Goal: Task Accomplishment & Management: Use online tool/utility

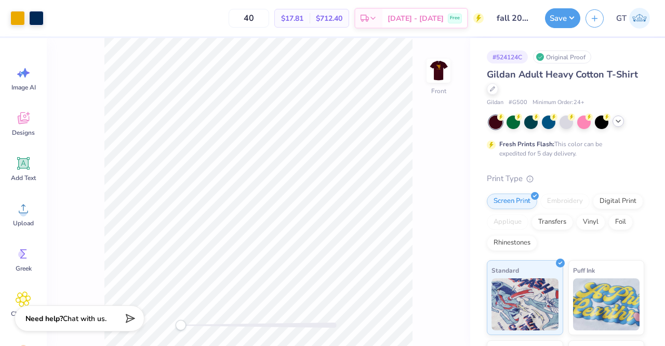
click at [623, 121] on div at bounding box center [618, 120] width 11 height 11
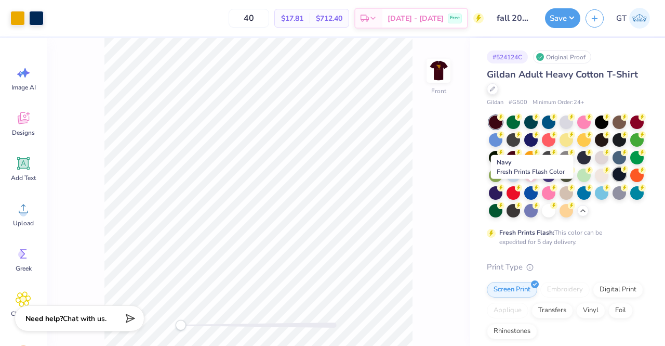
click at [613, 181] on div at bounding box center [620, 174] width 14 height 14
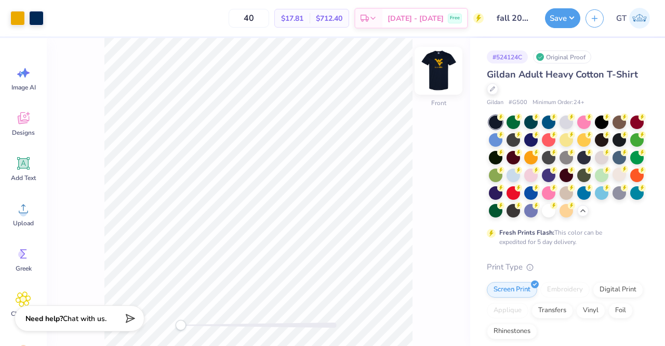
click at [435, 75] on img at bounding box center [439, 71] width 42 height 42
click at [439, 73] on img at bounding box center [438, 70] width 21 height 21
click at [548, 26] on div "Save" at bounding box center [562, 18] width 35 height 20
click at [581, 20] on div "Save GT" at bounding box center [605, 18] width 120 height 36
click at [575, 19] on button "Save" at bounding box center [562, 17] width 35 height 20
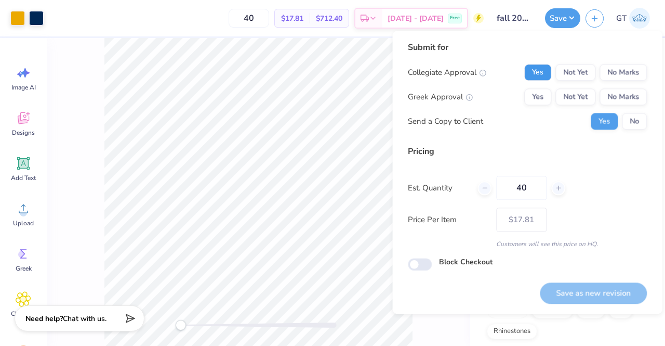
click at [547, 75] on button "Yes" at bounding box center [537, 72] width 27 height 17
click at [626, 101] on button "No Marks" at bounding box center [623, 96] width 47 height 17
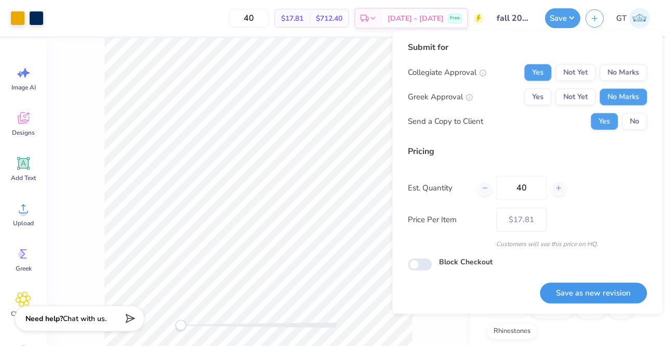
click at [588, 289] on button "Save as new revision" at bounding box center [593, 292] width 107 height 21
type input "$17.81"
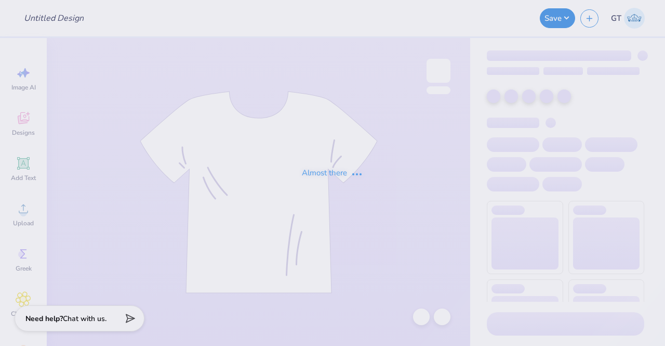
type input "[MEDICAL_DATA] OU POLO"
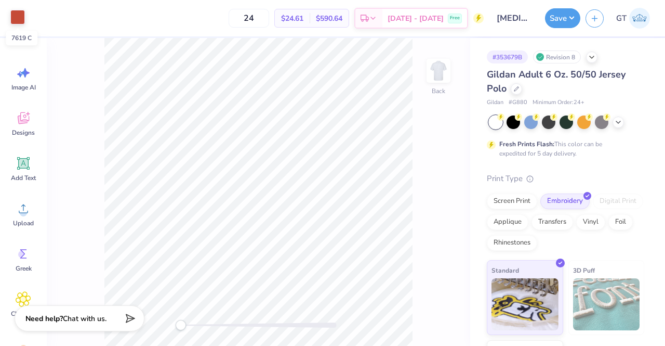
click at [19, 20] on div at bounding box center [17, 17] width 15 height 15
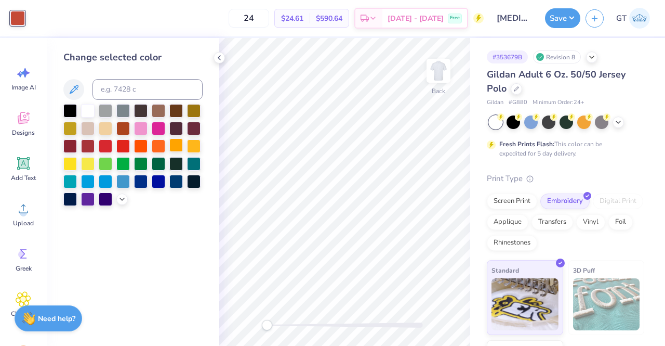
click at [176, 147] on div at bounding box center [176, 145] width 14 height 14
click at [191, 150] on div at bounding box center [194, 145] width 14 height 14
click at [118, 197] on icon at bounding box center [122, 198] width 8 height 8
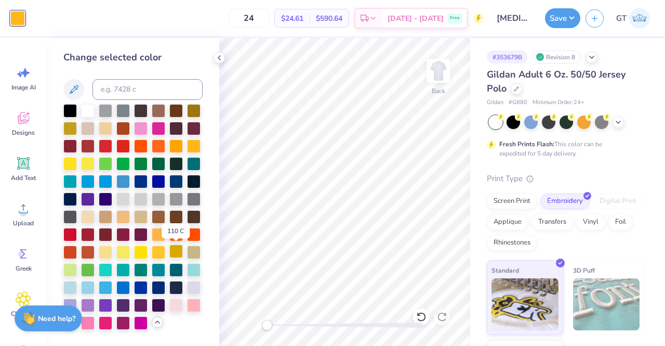
click at [176, 250] on div at bounding box center [176, 251] width 14 height 14
click at [121, 235] on div at bounding box center [123, 234] width 14 height 14
click at [90, 250] on div at bounding box center [88, 251] width 14 height 14
click at [71, 250] on div at bounding box center [70, 251] width 14 height 14
click at [190, 233] on div at bounding box center [194, 234] width 14 height 14
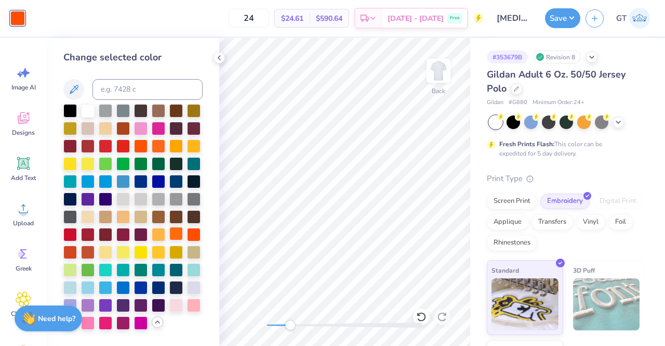
click at [176, 234] on div at bounding box center [176, 234] width 14 height 14
click at [75, 233] on div at bounding box center [70, 234] width 14 height 14
click at [157, 233] on div at bounding box center [159, 234] width 14 height 14
click at [164, 233] on div at bounding box center [159, 234] width 14 height 14
click at [160, 250] on div at bounding box center [159, 251] width 14 height 14
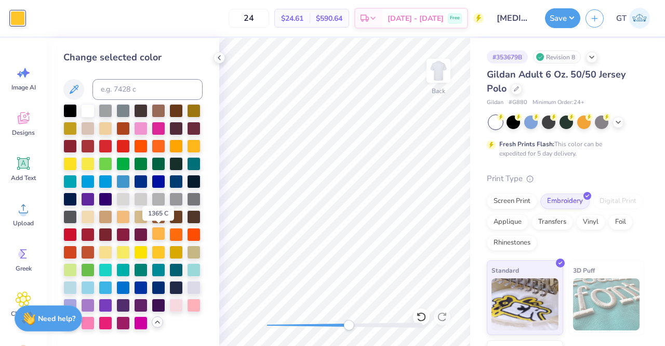
click at [159, 236] on div at bounding box center [159, 234] width 14 height 14
click at [177, 235] on div at bounding box center [176, 234] width 14 height 14
click at [194, 235] on div at bounding box center [194, 234] width 14 height 14
click at [192, 146] on div at bounding box center [194, 145] width 14 height 14
click at [177, 146] on div at bounding box center [176, 145] width 14 height 14
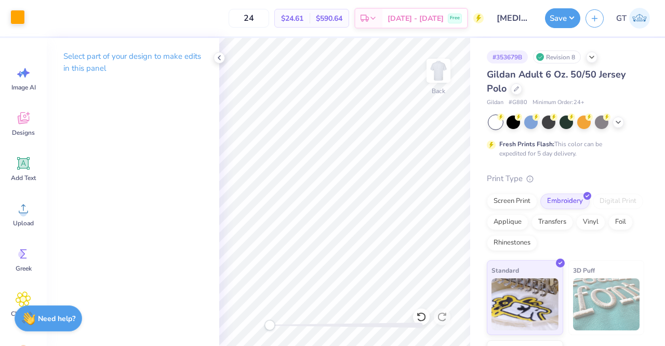
click at [18, 15] on div at bounding box center [17, 17] width 15 height 15
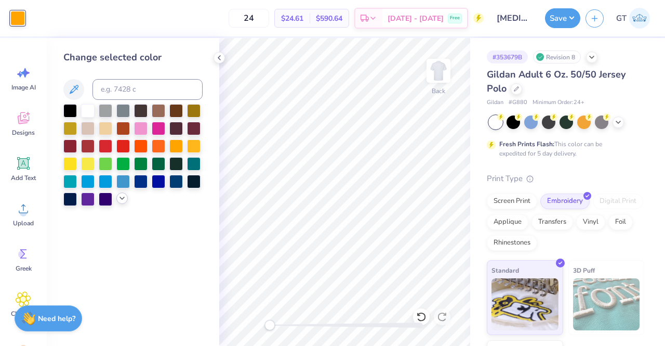
click at [121, 198] on icon at bounding box center [122, 198] width 8 height 8
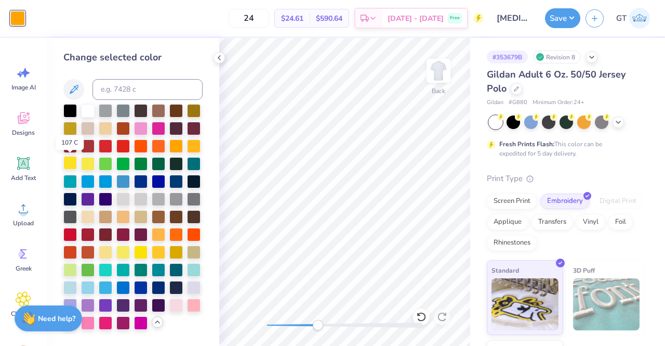
click at [74, 162] on div at bounding box center [70, 163] width 14 height 14
click at [141, 253] on div at bounding box center [141, 251] width 14 height 14
click at [152, 251] on div at bounding box center [159, 251] width 14 height 14
click at [177, 251] on div at bounding box center [176, 251] width 14 height 14
click at [104, 129] on div at bounding box center [106, 128] width 14 height 14
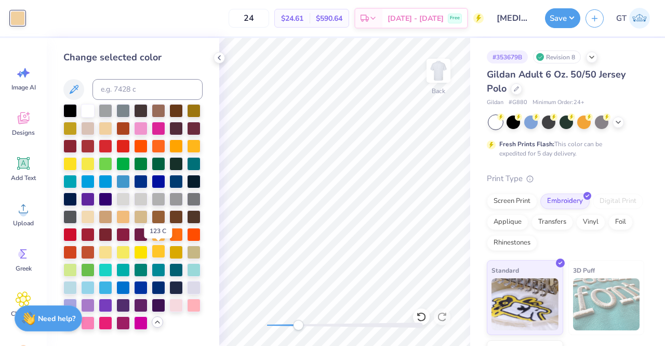
click at [157, 250] on div at bounding box center [159, 251] width 14 height 14
click at [139, 253] on div at bounding box center [141, 251] width 14 height 14
click at [176, 250] on div at bounding box center [176, 251] width 14 height 14
click at [160, 246] on div at bounding box center [159, 251] width 14 height 14
click at [138, 250] on div at bounding box center [141, 251] width 14 height 14
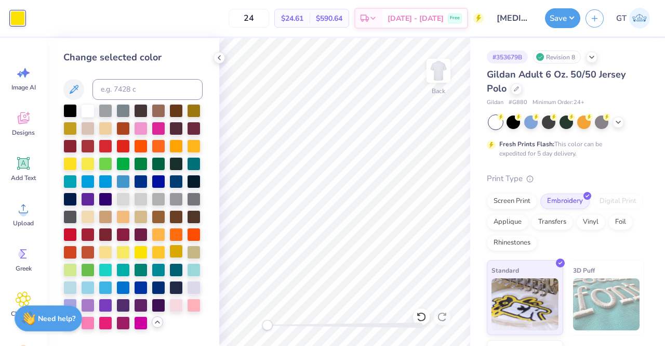
click at [174, 248] on div at bounding box center [176, 251] width 14 height 14
